Goal: Find specific page/section: Find specific page/section

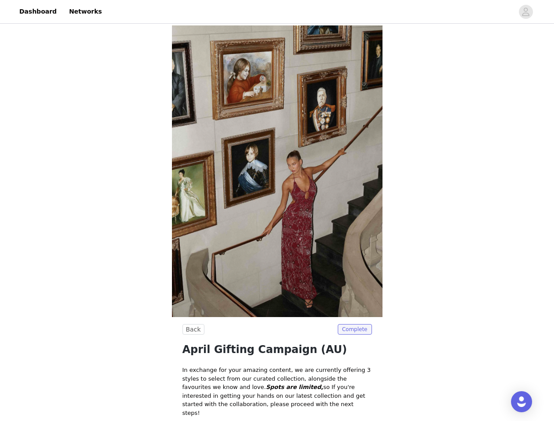
click at [277, 211] on img at bounding box center [277, 171] width 211 height 292
click at [277, 12] on div at bounding box center [310, 12] width 407 height 20
click at [526, 12] on icon "avatar" at bounding box center [526, 12] width 8 height 14
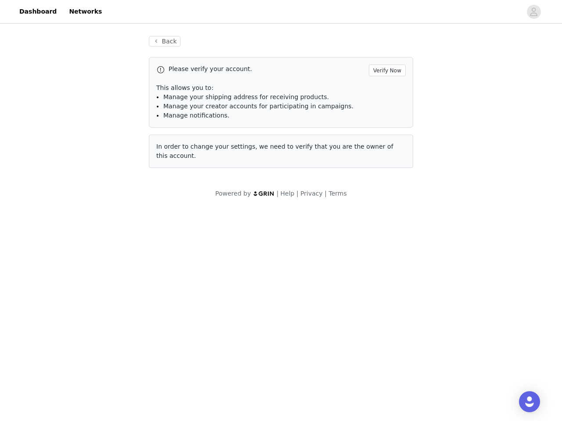
click at [192, 330] on body "Dashboard Networks Back Please verify your account. Verify Now This allows you …" at bounding box center [281, 210] width 562 height 421
click at [356, 330] on body "Dashboard Networks Back Please verify your account. Verify Now This allows you …" at bounding box center [281, 210] width 562 height 421
click at [522, 402] on div "Open Intercom Messenger" at bounding box center [529, 401] width 21 height 21
